Goal: Task Accomplishment & Management: Complete application form

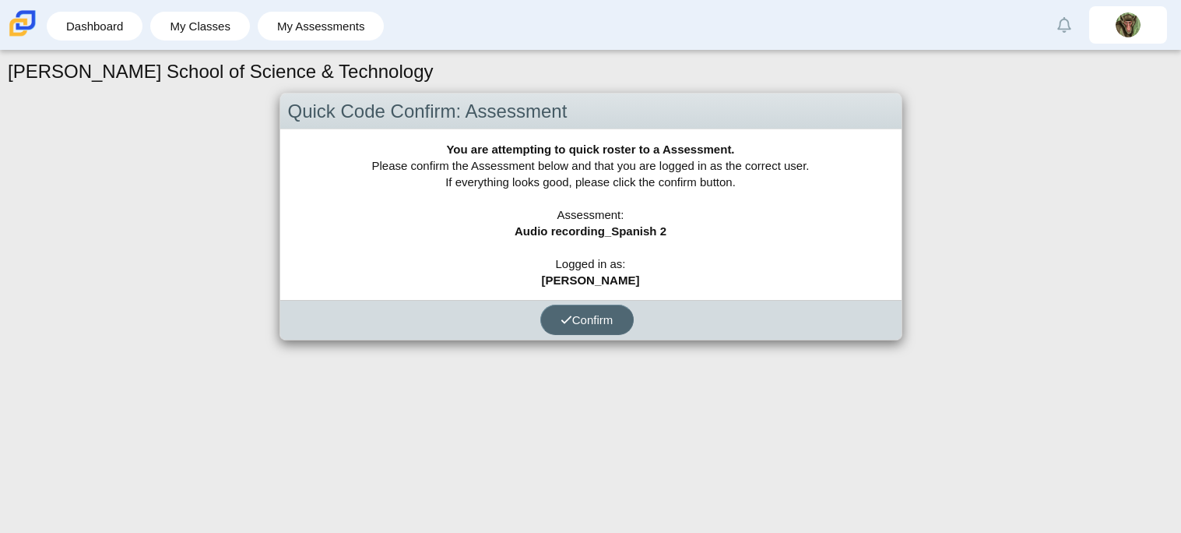
click at [592, 313] on span "Confirm" at bounding box center [587, 319] width 53 height 13
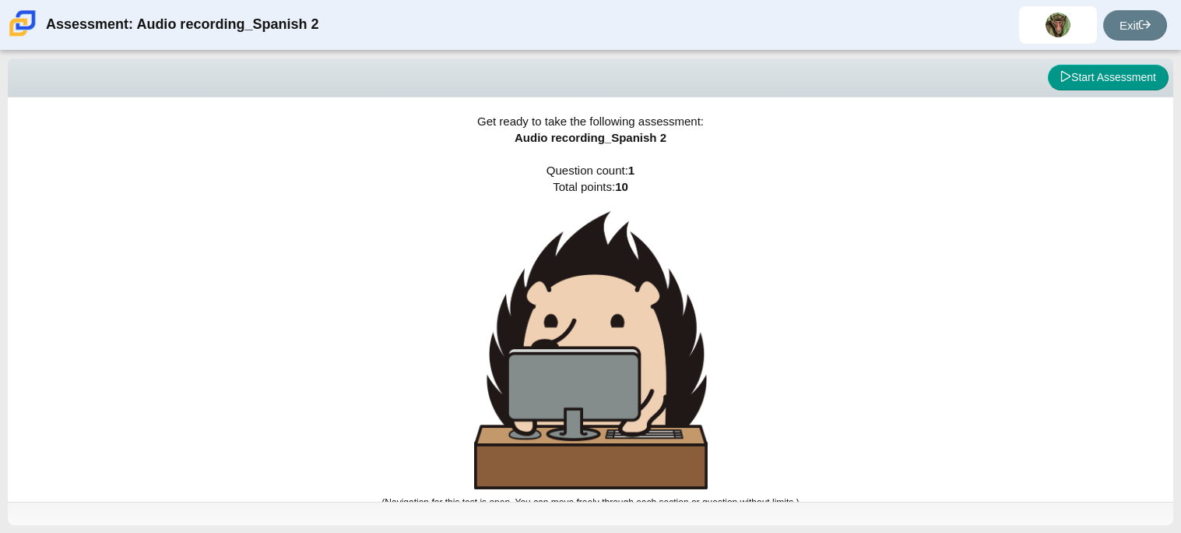
scroll to position [9, 0]
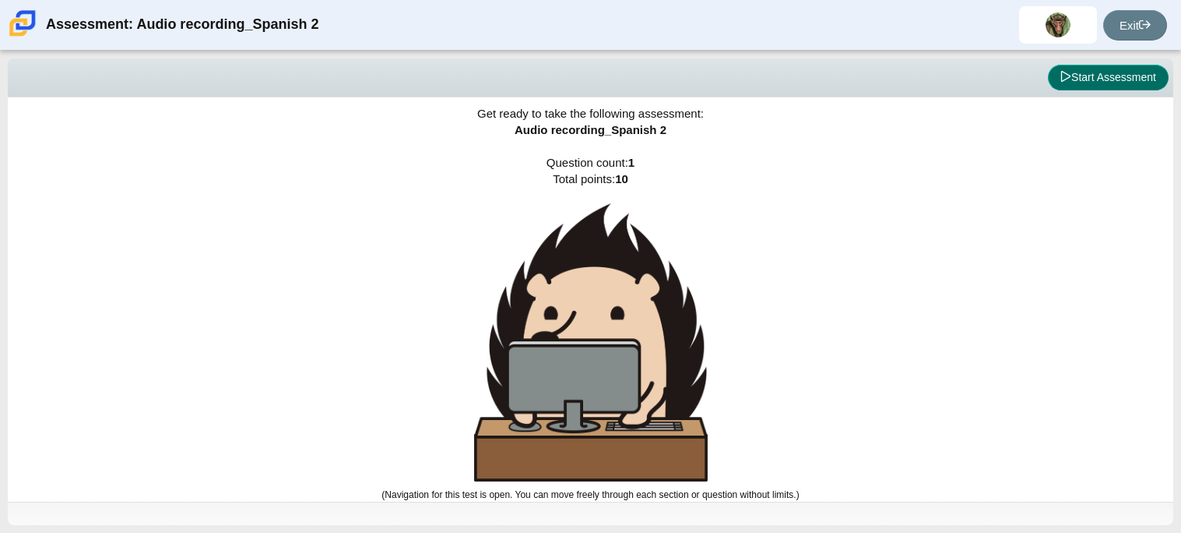
click at [1096, 78] on button "Start Assessment" at bounding box center [1108, 78] width 121 height 26
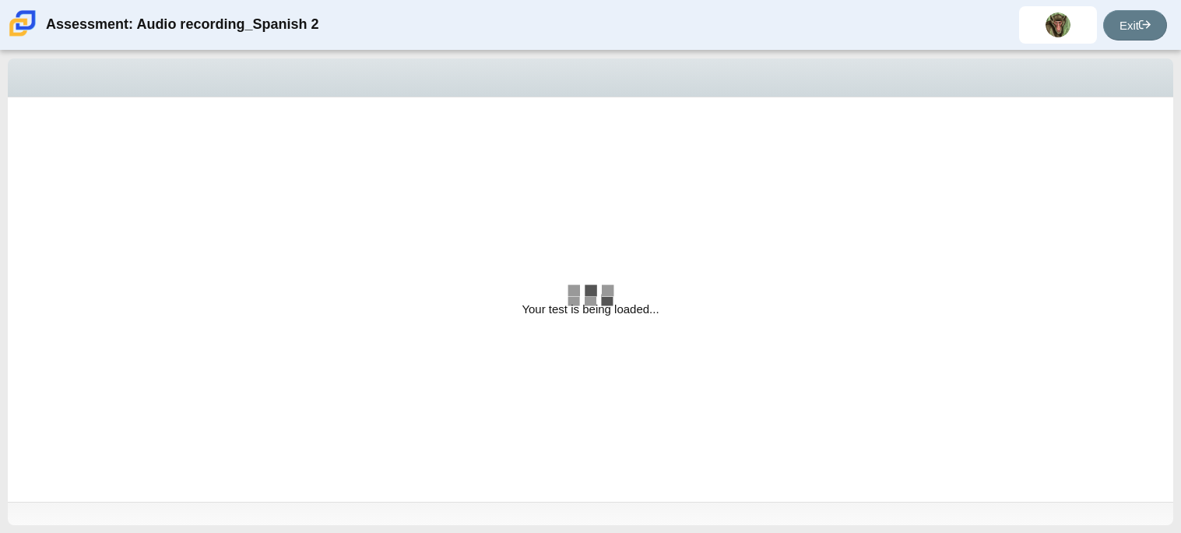
select select "629d6dd1-9675-4bc8-a65d-04cc20bcab32"
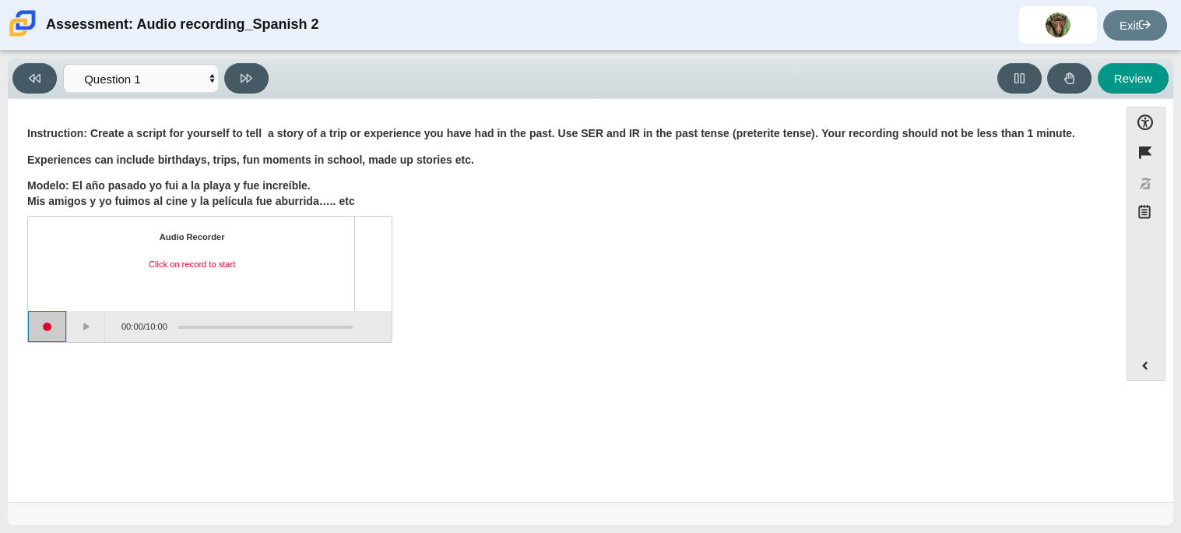
click at [38, 333] on button "Start recording" at bounding box center [47, 326] width 39 height 31
click at [38, 333] on button "Stop recording" at bounding box center [48, 326] width 40 height 31
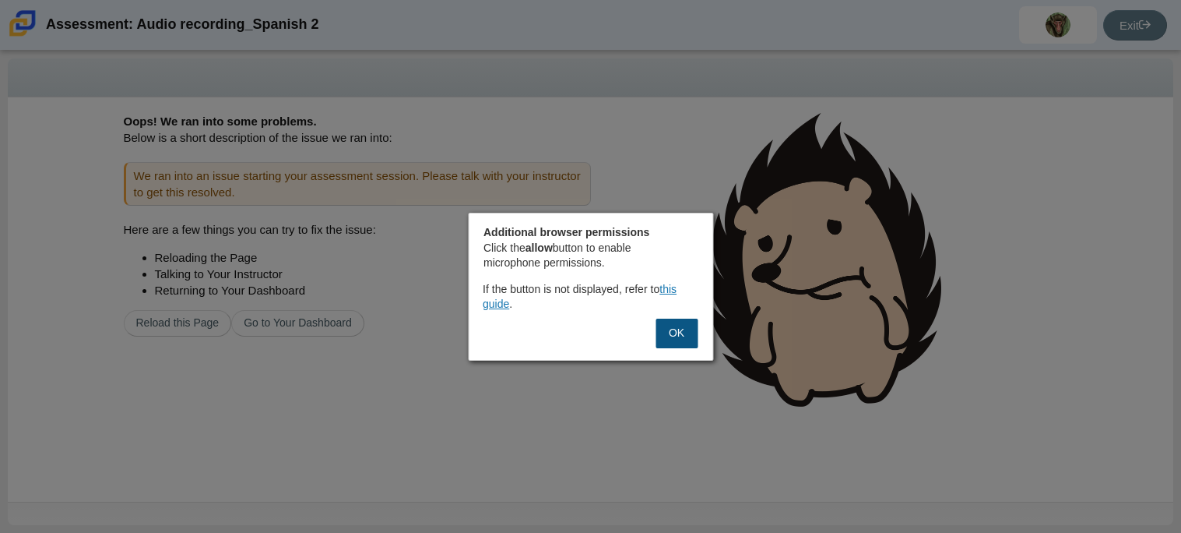
click at [661, 334] on button "OK" at bounding box center [677, 333] width 42 height 30
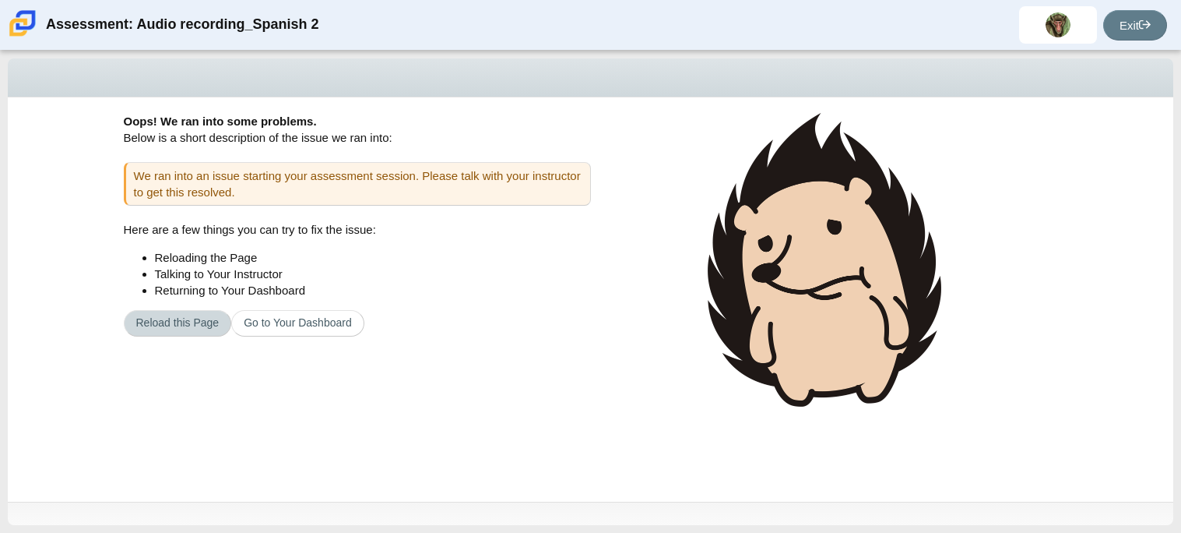
click at [196, 329] on button "Reload this Page" at bounding box center [178, 323] width 108 height 26
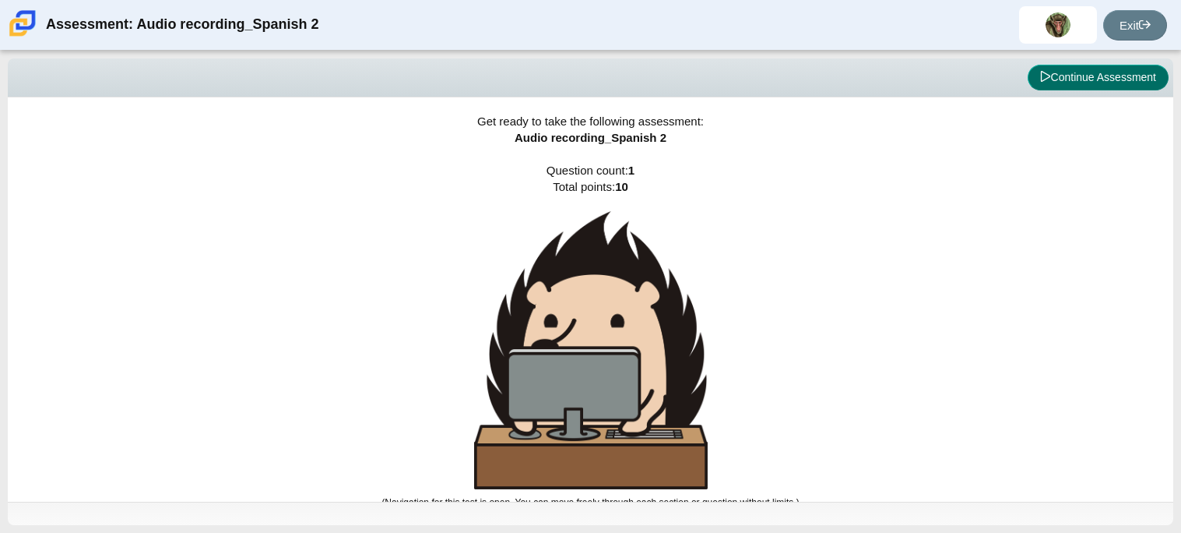
click at [1122, 65] on button "Continue Assessment" at bounding box center [1098, 78] width 141 height 26
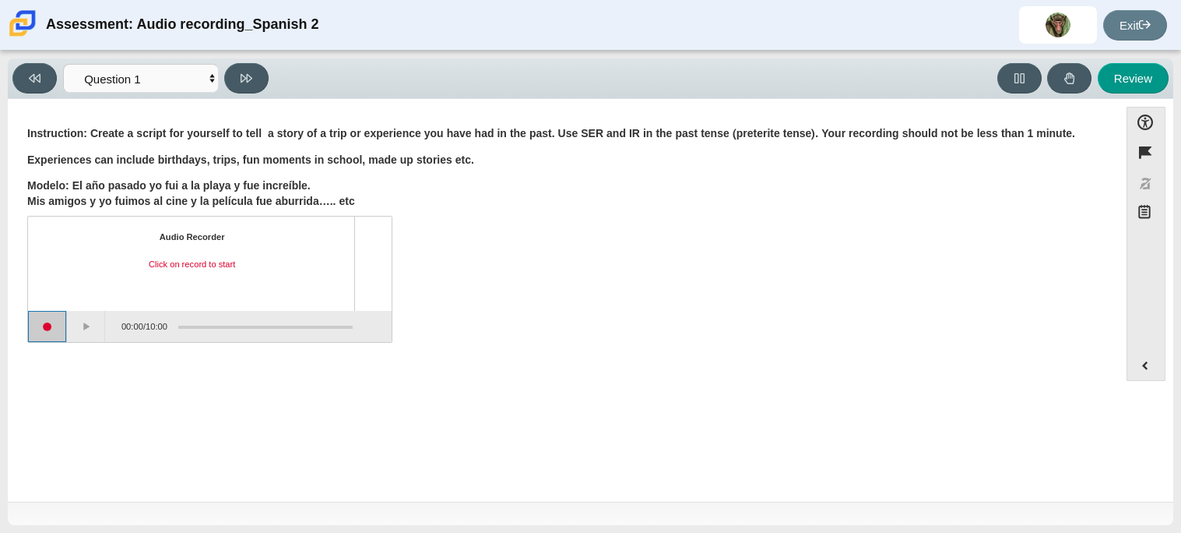
click at [44, 334] on button "Start recording" at bounding box center [47, 326] width 39 height 31
click at [60, 325] on button "Stop recording" at bounding box center [47, 326] width 39 height 31
click at [97, 329] on button "Play" at bounding box center [86, 326] width 39 height 31
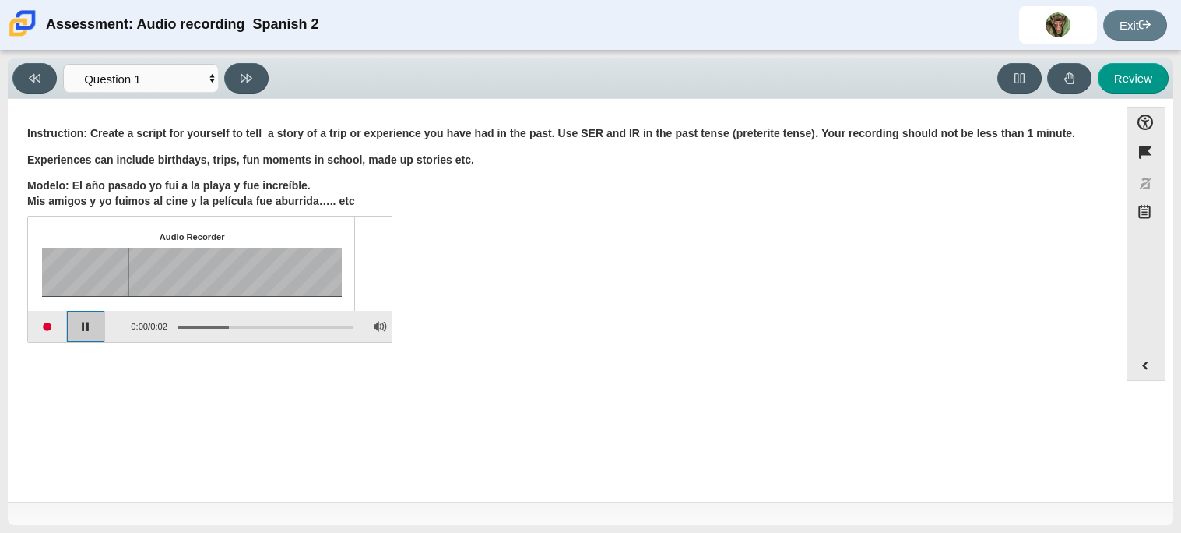
click at [97, 329] on button "Pause playback" at bounding box center [86, 326] width 39 height 31
click at [98, 329] on button "Continue playback" at bounding box center [86, 326] width 39 height 31
click at [234, 277] on div "Assessment items" at bounding box center [169, 272] width 255 height 49
click at [1072, 83] on icon at bounding box center [1070, 78] width 12 height 12
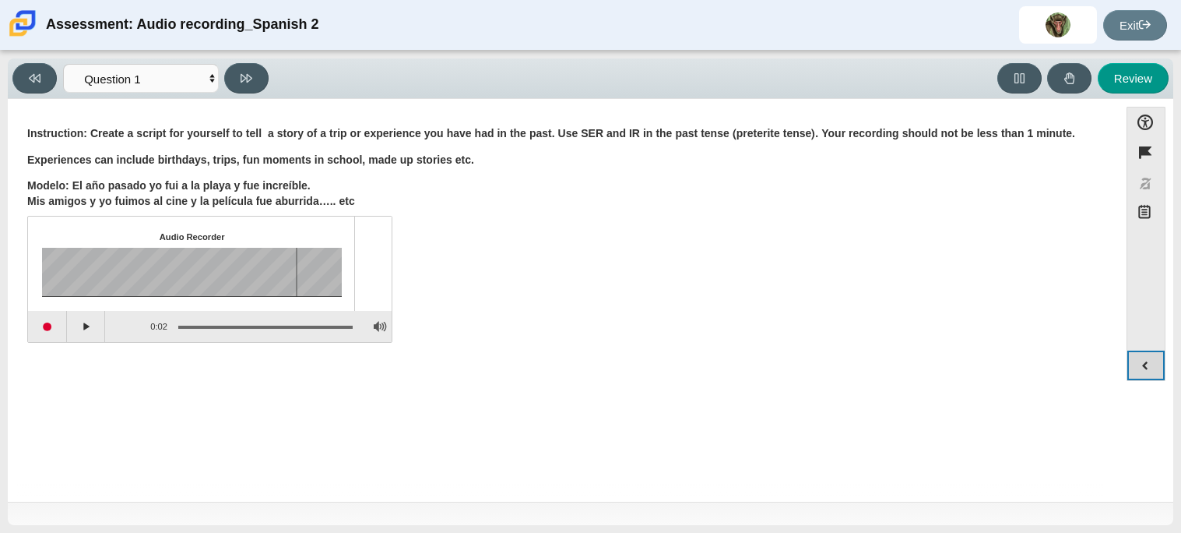
click at [1153, 375] on button "Expand menu" at bounding box center [1145, 365] width 37 height 30
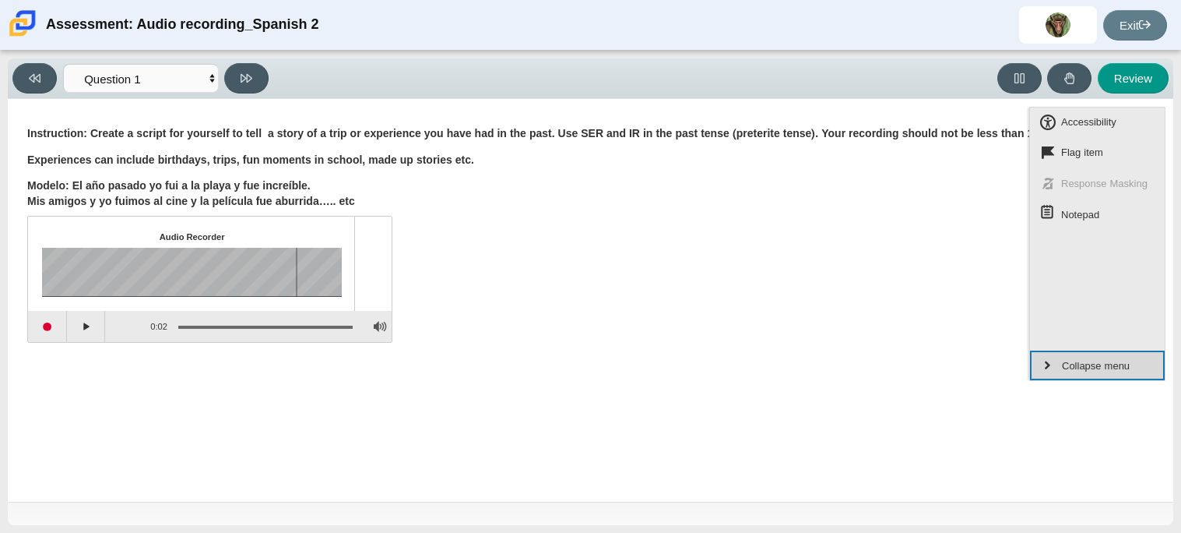
click at [1106, 374] on span "Collapse menu" at bounding box center [1096, 366] width 72 height 20
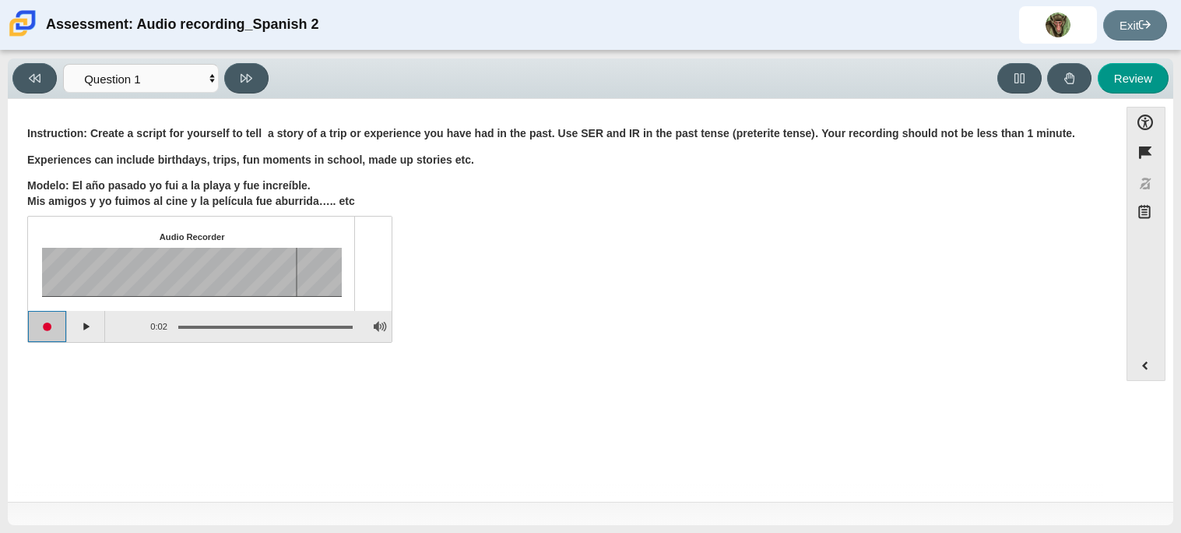
click at [61, 337] on button "Start recording" at bounding box center [47, 326] width 39 height 31
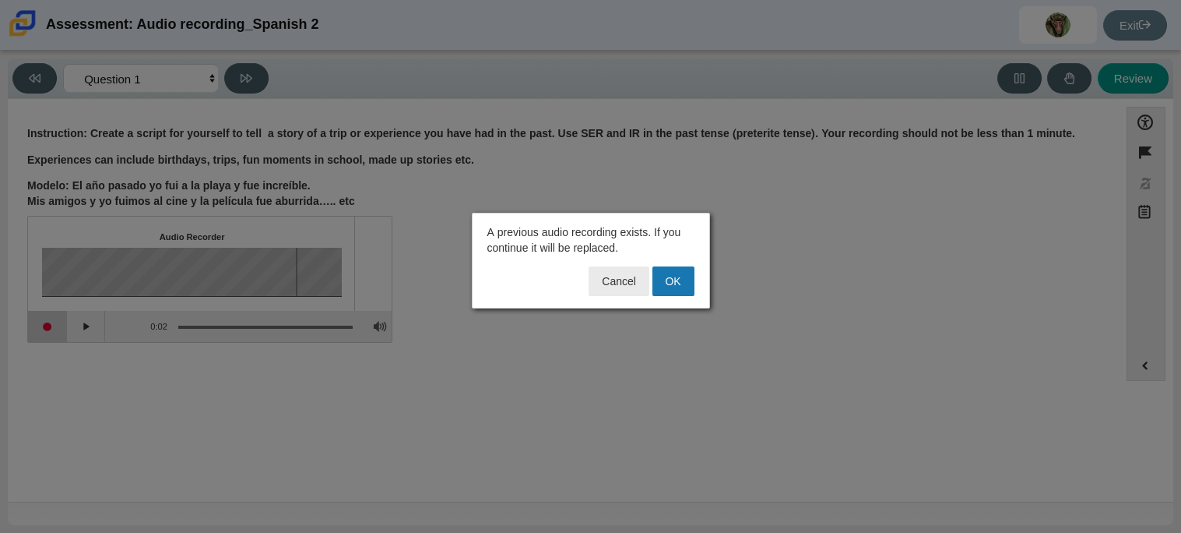
click at [61, 337] on div at bounding box center [590, 266] width 1181 height 533
click at [667, 282] on button "OK" at bounding box center [673, 281] width 42 height 30
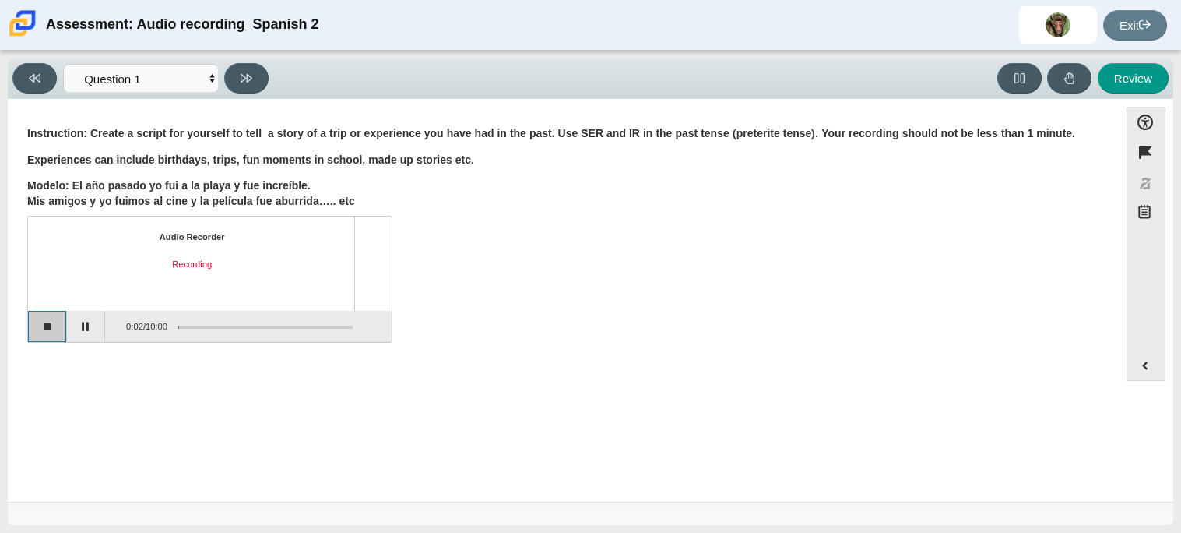
click at [55, 340] on button "Stop recording" at bounding box center [47, 326] width 39 height 31
click at [410, 438] on div "Question Instruction: Create a script for yourself to tell a story of a trip or…" at bounding box center [563, 303] width 1095 height 385
click at [330, 167] on p "Experiences can include birthdays, trips, fun moments in school, made up storie…" at bounding box center [563, 161] width 1072 height 16
click at [51, 325] on button "Start recording" at bounding box center [47, 326] width 39 height 31
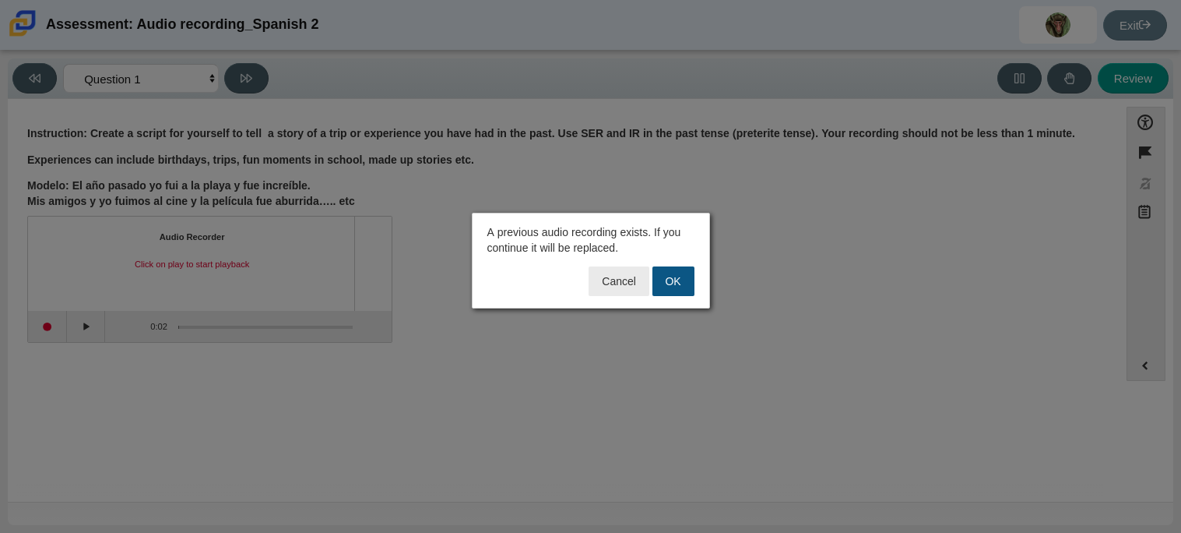
click at [669, 292] on button "OK" at bounding box center [673, 281] width 42 height 30
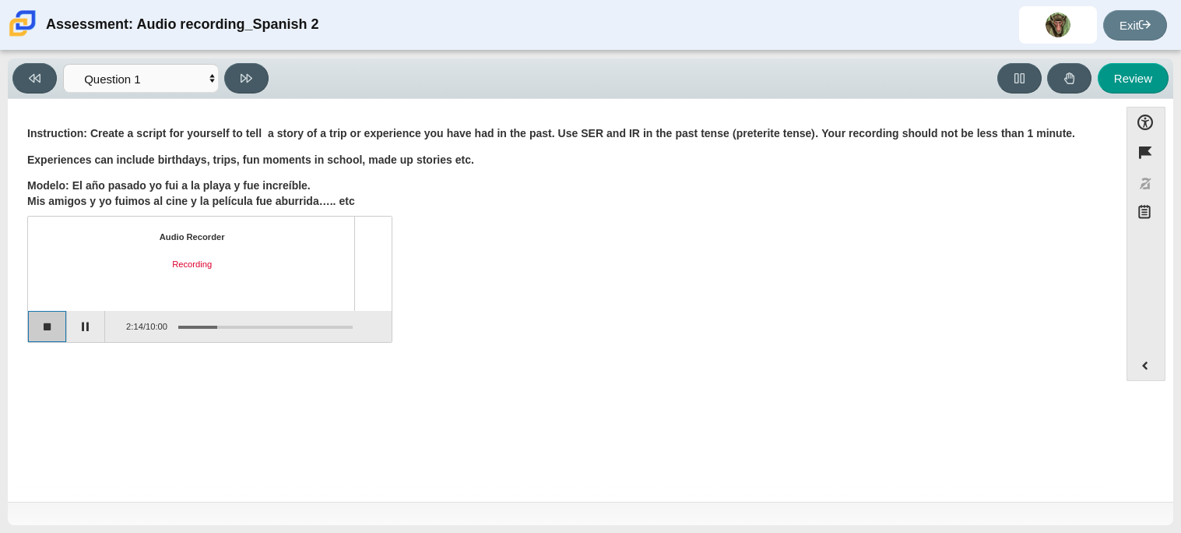
click at [40, 336] on button "Stop recording" at bounding box center [47, 326] width 39 height 31
click at [252, 82] on button at bounding box center [246, 78] width 44 height 30
select select "review"
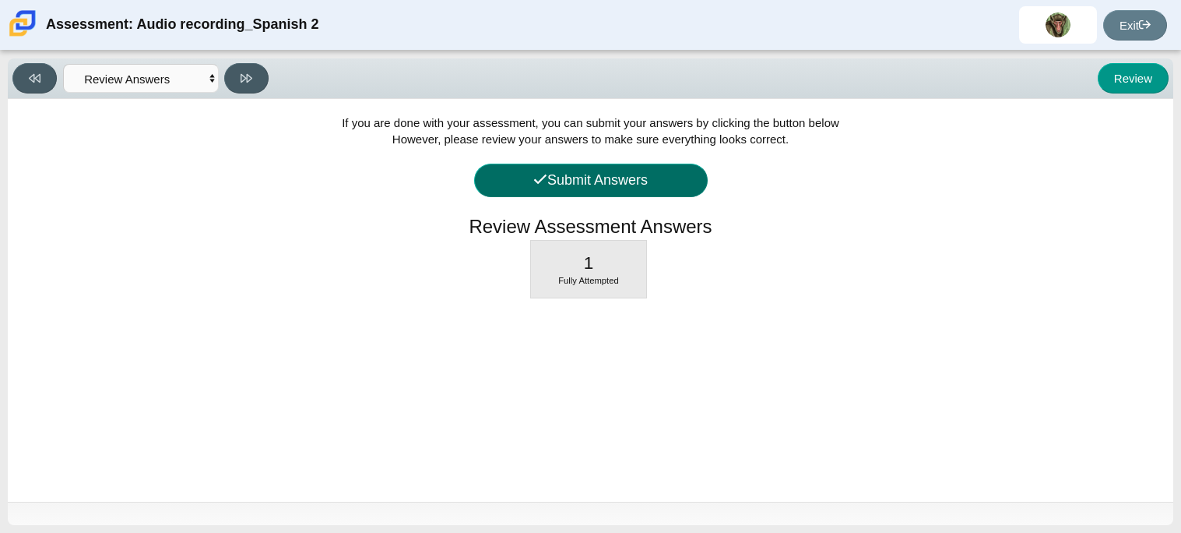
click at [640, 191] on button "Submit Answers" at bounding box center [591, 180] width 234 height 33
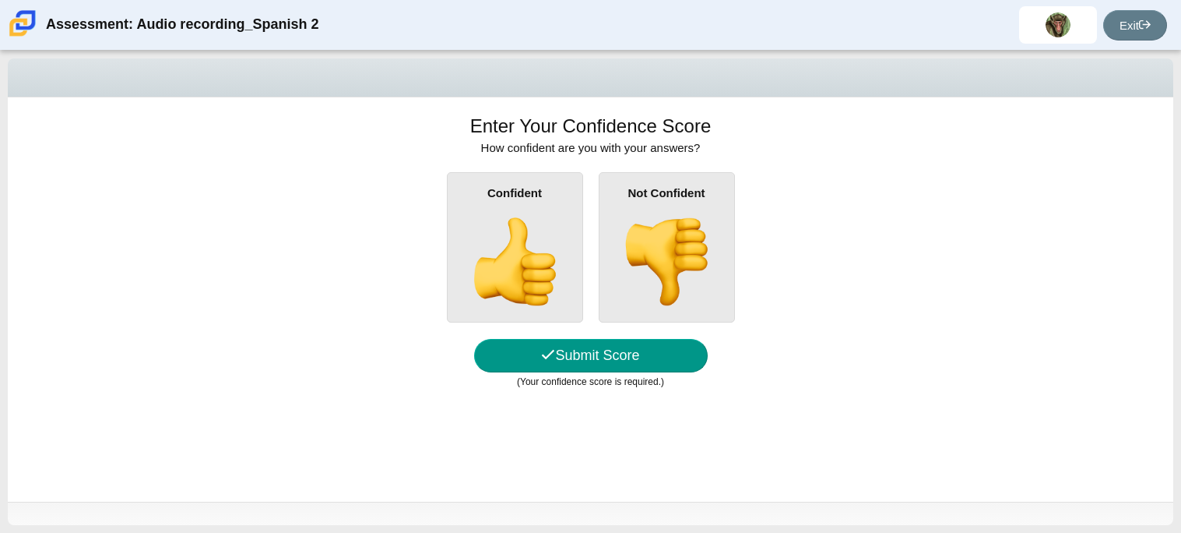
click at [566, 282] on div "Confident" at bounding box center [515, 247] width 136 height 150
click at [0, 0] on input "Confident" at bounding box center [0, 0] width 0 height 0
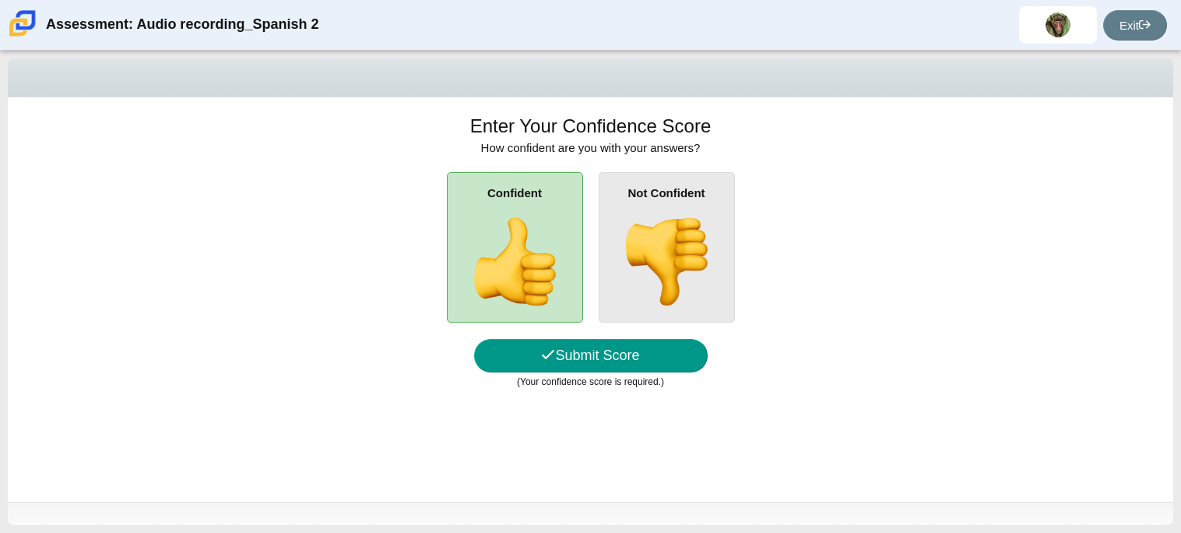
click at [648, 267] on img at bounding box center [666, 261] width 89 height 89
click at [0, 0] on input "Not Confident" at bounding box center [0, 0] width 0 height 0
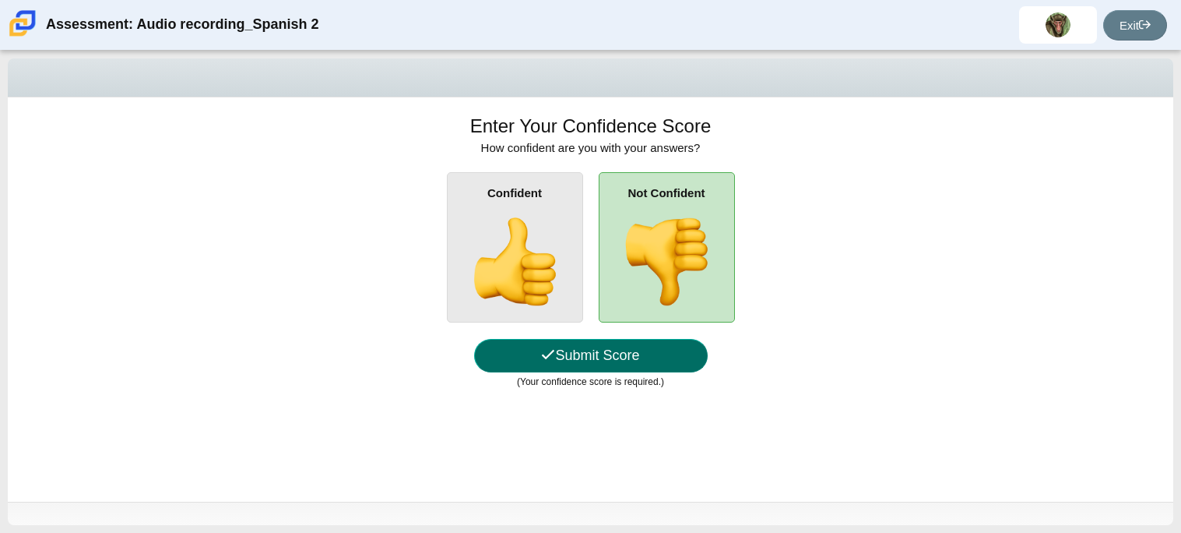
click at [635, 347] on button "Submit Score" at bounding box center [591, 355] width 234 height 33
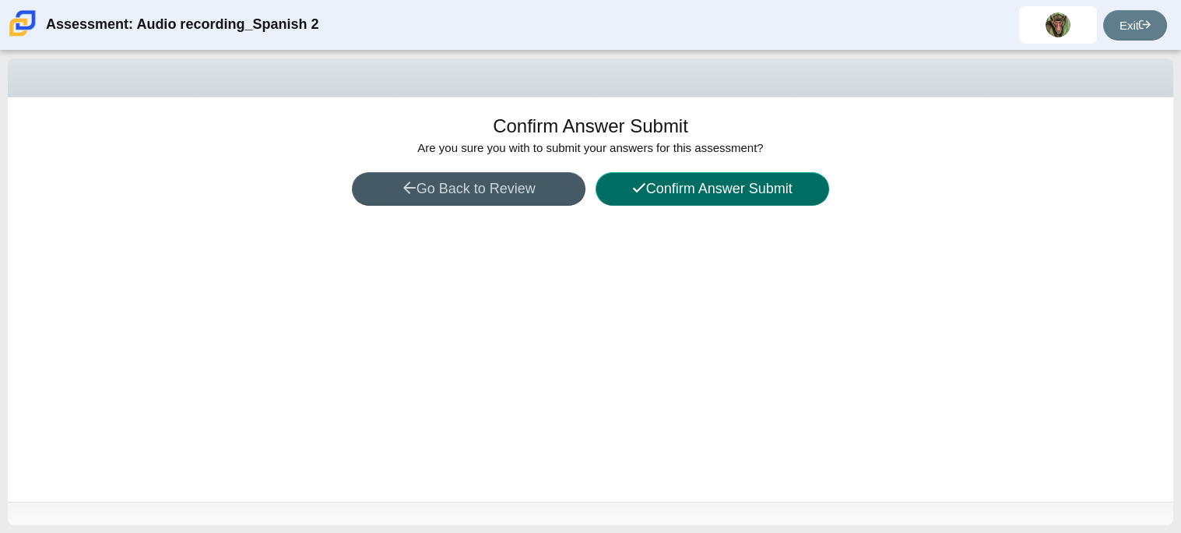
click at [664, 184] on button "Confirm Answer Submit" at bounding box center [713, 188] width 234 height 33
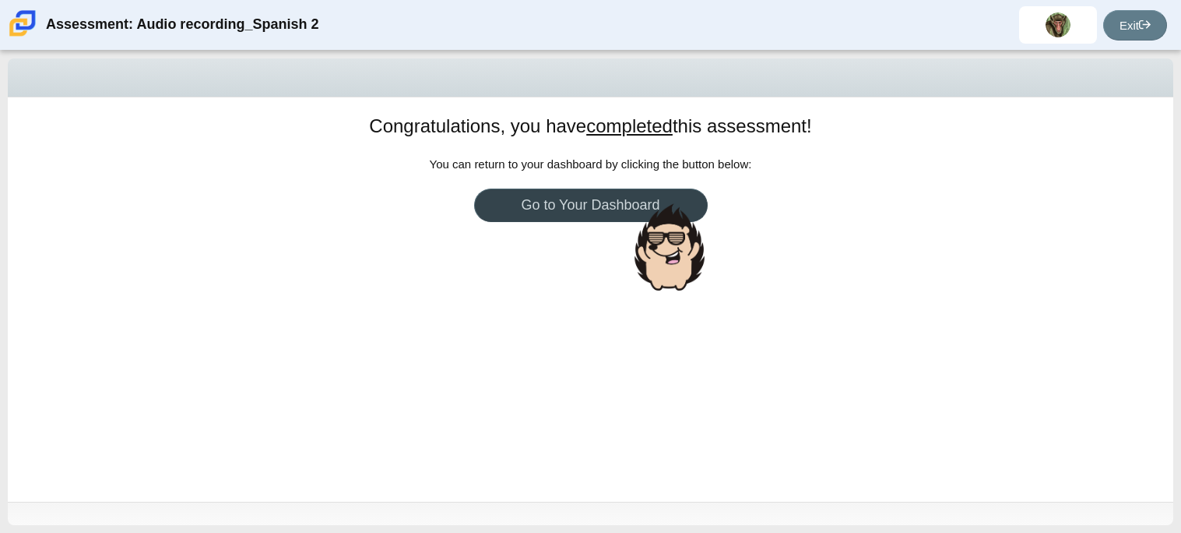
click at [662, 201] on div at bounding box center [670, 246] width 78 height 95
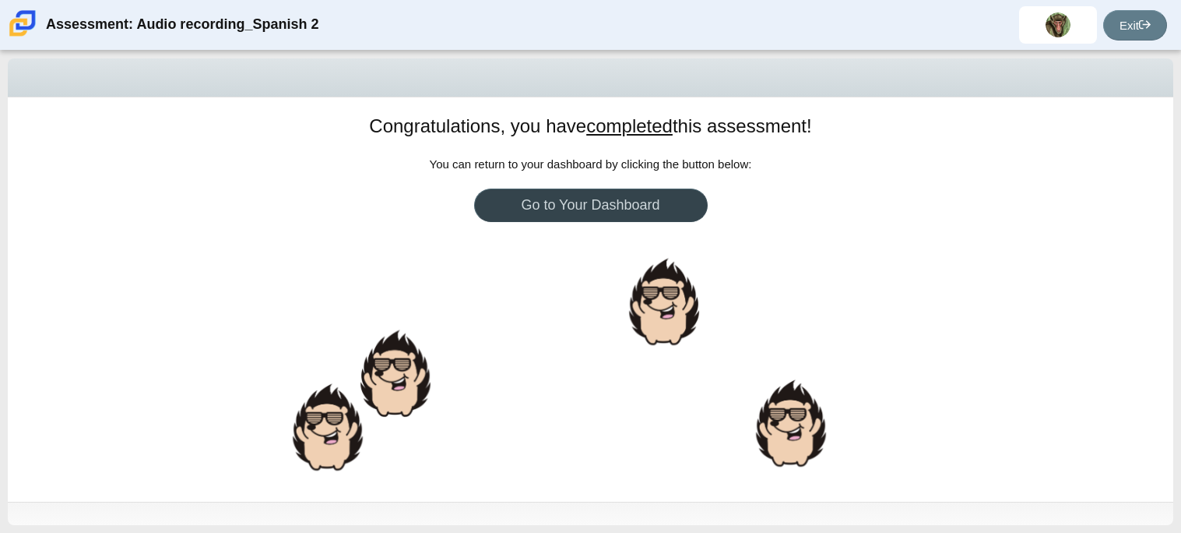
click at [651, 209] on link "Go to Your Dashboard" at bounding box center [591, 204] width 234 height 33
